Goal: Task Accomplishment & Management: Manage account settings

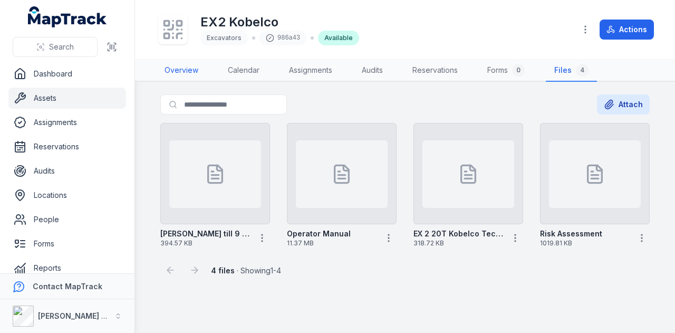
click at [186, 72] on link "Overview" at bounding box center [181, 71] width 51 height 22
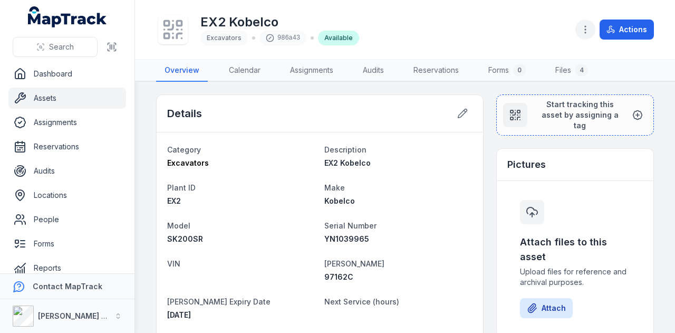
click at [589, 32] on icon "button" at bounding box center [585, 29] width 11 height 11
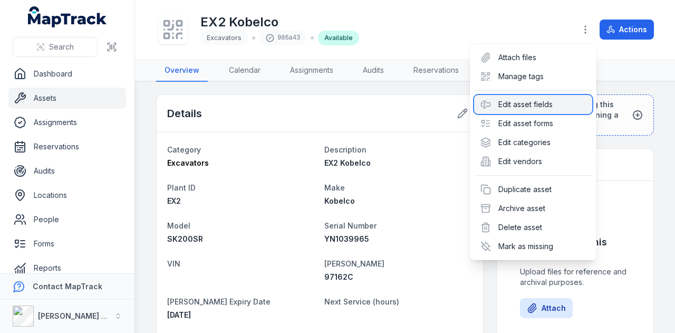
click at [574, 103] on div "Edit asset fields" at bounding box center [533, 104] width 118 height 19
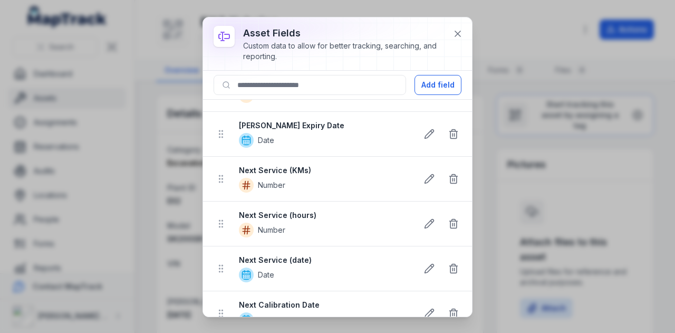
scroll to position [316, 0]
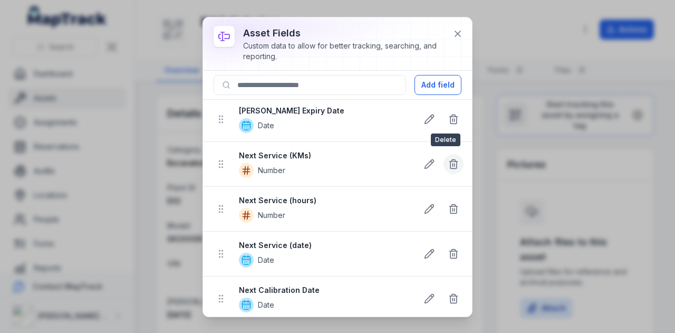
click at [450, 161] on icon at bounding box center [453, 164] width 11 height 11
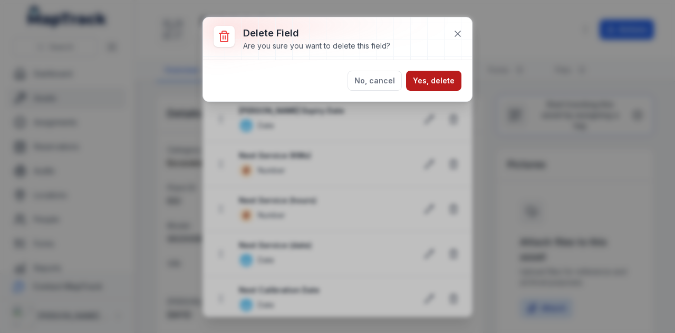
click at [444, 79] on button "Yes, delete" at bounding box center [433, 81] width 55 height 20
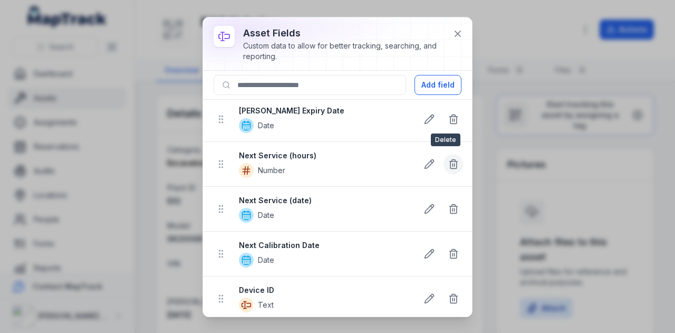
click at [450, 162] on icon at bounding box center [453, 164] width 11 height 11
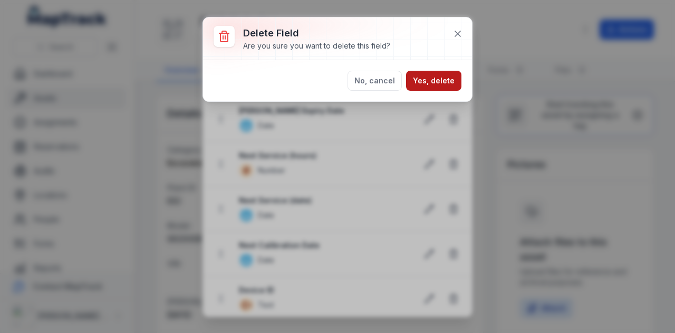
click at [438, 73] on button "Yes, delete" at bounding box center [433, 81] width 55 height 20
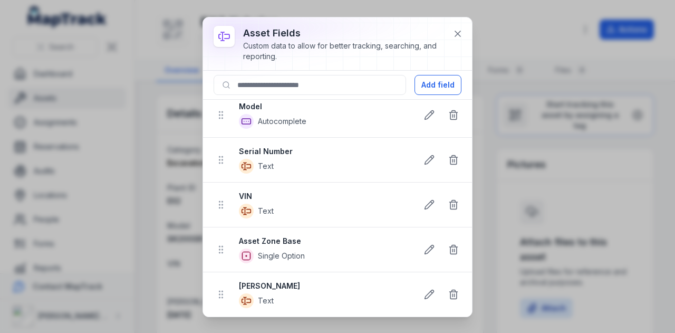
scroll to position [0, 0]
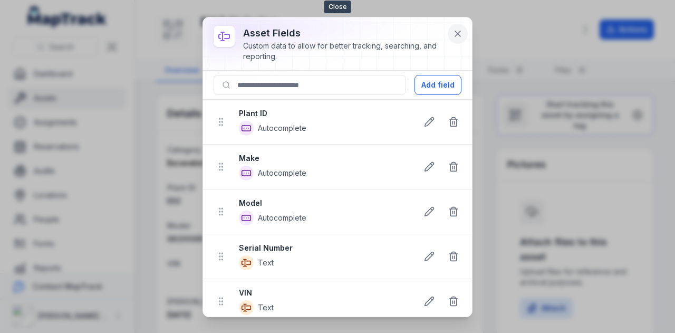
click at [456, 34] on icon at bounding box center [457, 33] width 11 height 11
